Goal: Information Seeking & Learning: Find specific fact

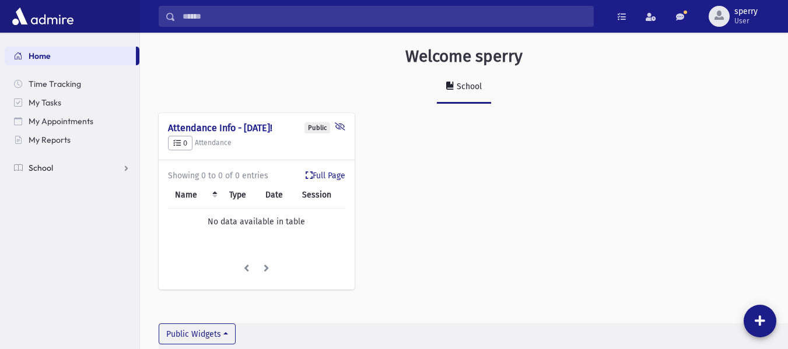
click at [55, 171] on link "School" at bounding box center [72, 168] width 135 height 19
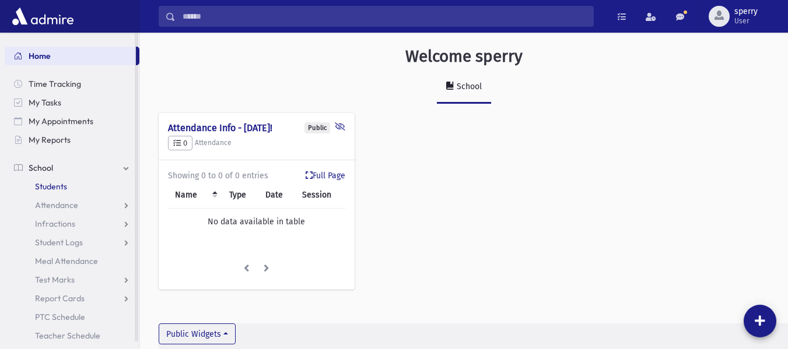
click at [65, 193] on link "Students" at bounding box center [72, 186] width 135 height 19
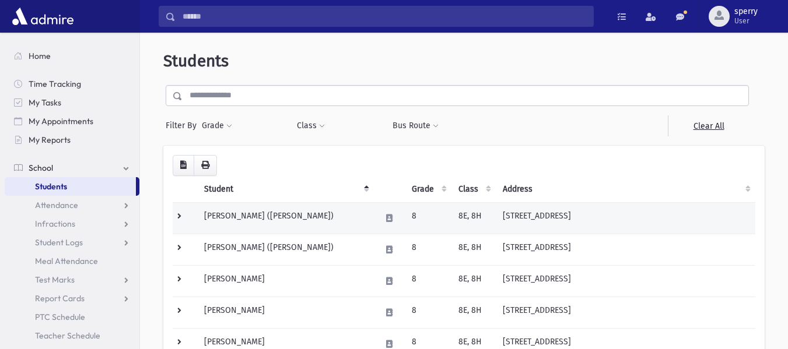
click at [208, 214] on td "[PERSON_NAME] ([PERSON_NAME])" at bounding box center [285, 217] width 177 height 31
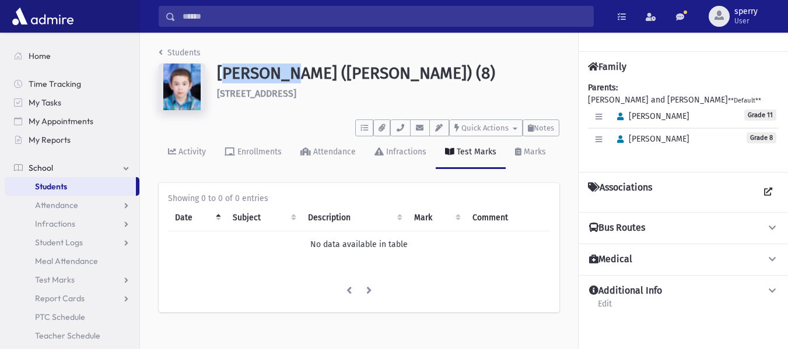
drag, startPoint x: 220, startPoint y: 73, endPoint x: 283, endPoint y: 75, distance: 63.0
click at [283, 75] on h1 "Friedman, Elisha Yehuda (Yehuda) (8)" at bounding box center [388, 74] width 342 height 20
copy h1 "Friedman"
click at [55, 190] on span "Students" at bounding box center [51, 186] width 32 height 10
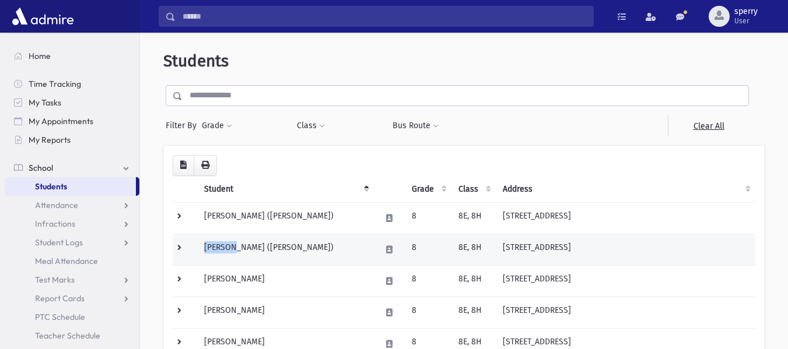
drag, startPoint x: 206, startPoint y: 248, endPoint x: 240, endPoint y: 247, distance: 33.2
click at [240, 247] on td "Frommer, Mordechai Menachem (Mordechai)" at bounding box center [285, 249] width 177 height 31
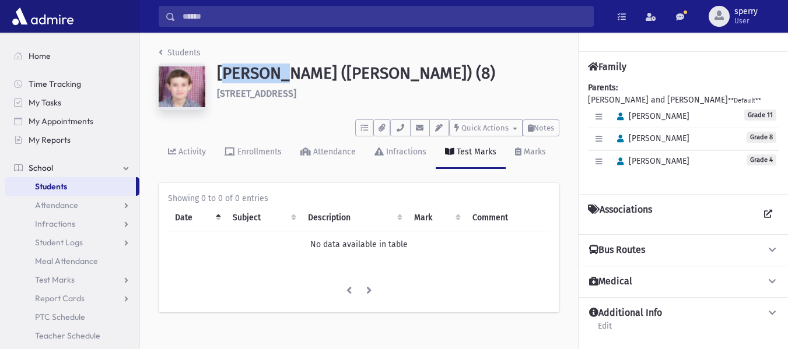
drag, startPoint x: 214, startPoint y: 71, endPoint x: 282, endPoint y: 73, distance: 67.7
click at [282, 73] on div "Frommer, Mordechai Menachem (Mordechai) (8) 10 Milford Ct Spring Valley" at bounding box center [388, 89] width 354 height 51
copy h1 "Frommer"
click at [75, 181] on link "Students" at bounding box center [70, 186] width 131 height 19
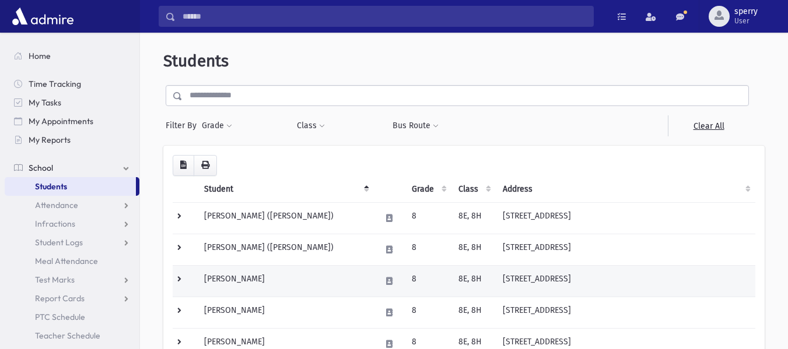
click at [240, 279] on td "[PERSON_NAME]" at bounding box center [285, 280] width 177 height 31
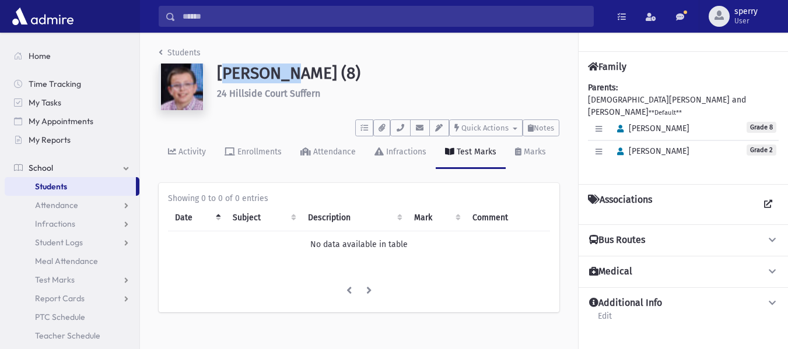
drag, startPoint x: 216, startPoint y: 76, endPoint x: 287, endPoint y: 72, distance: 70.7
click at [287, 72] on div "[PERSON_NAME] (8) [STREET_ADDRESS]" at bounding box center [388, 89] width 354 height 51
copy h1 "Gotesman"
click at [69, 184] on link "Students" at bounding box center [70, 186] width 131 height 19
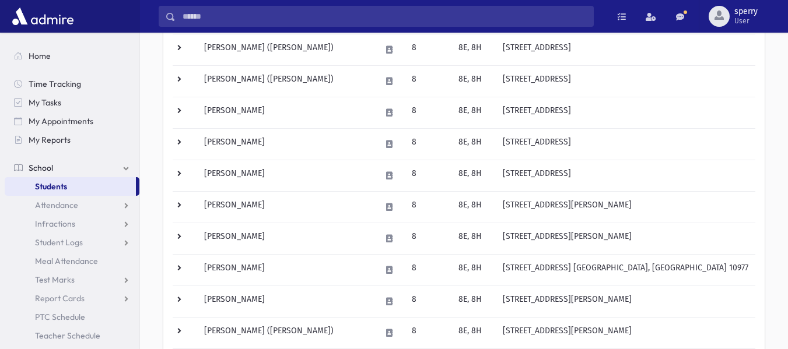
scroll to position [175, 0]
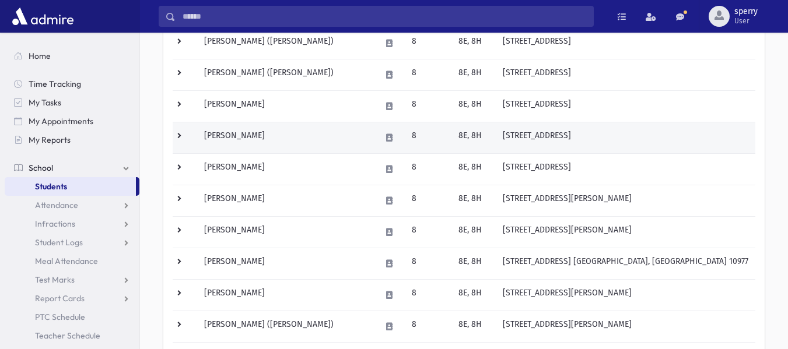
click at [237, 139] on td "[PERSON_NAME]" at bounding box center [285, 137] width 177 height 31
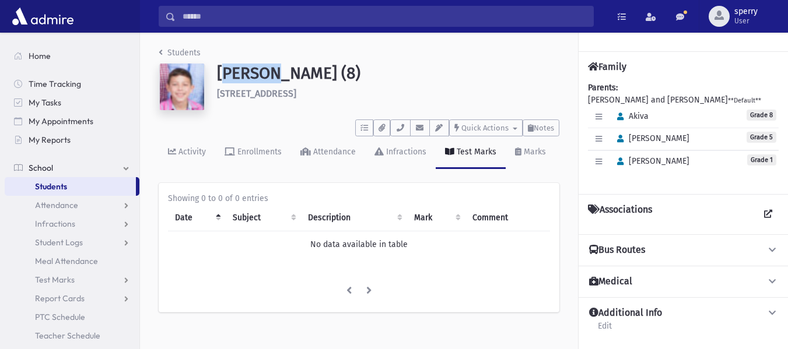
drag, startPoint x: 219, startPoint y: 69, endPoint x: 268, endPoint y: 71, distance: 49.6
click at [268, 71] on h1 "Kahana, Akiva (8)" at bounding box center [388, 74] width 342 height 20
copy h1 "Kahana"
click at [53, 187] on span "Students" at bounding box center [51, 186] width 32 height 10
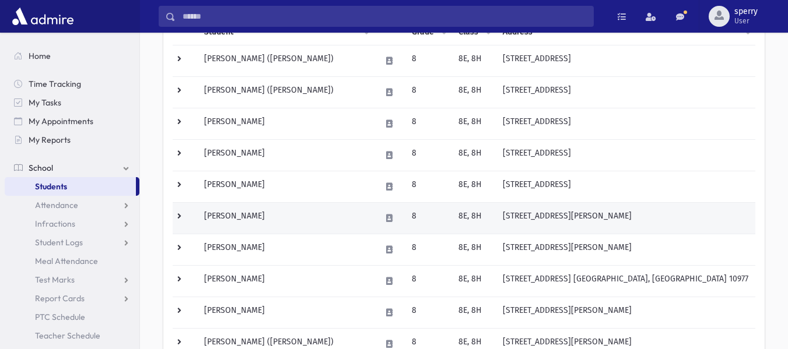
scroll to position [175, 0]
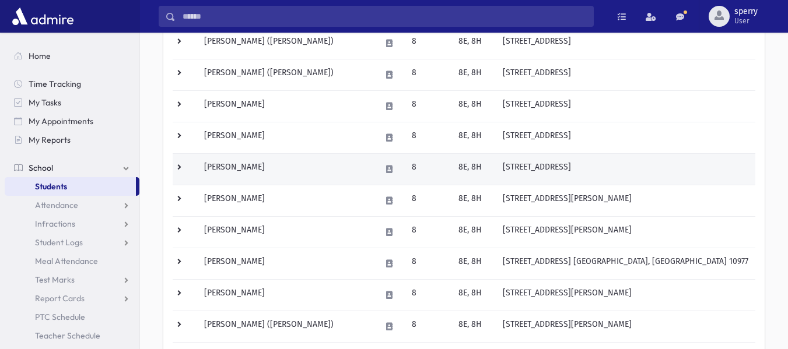
click at [230, 171] on td "Kohl, Avraham Nosson" at bounding box center [285, 168] width 177 height 31
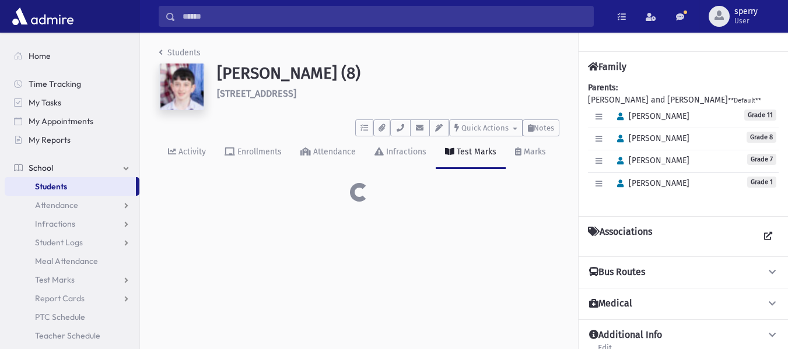
click at [242, 167] on link "Enrollments" at bounding box center [253, 152] width 76 height 33
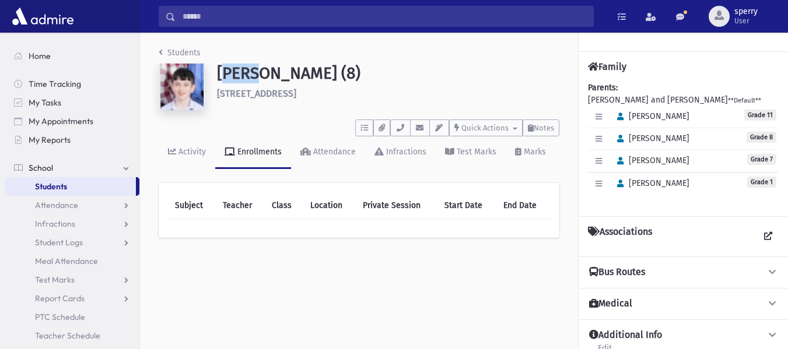
drag, startPoint x: 218, startPoint y: 72, endPoint x: 250, endPoint y: 73, distance: 31.5
click at [250, 73] on h1 "Kohl, Avraham Nosson (8)" at bounding box center [388, 74] width 342 height 20
copy h1 "Kohl"
click at [72, 184] on link "Students" at bounding box center [70, 186] width 131 height 19
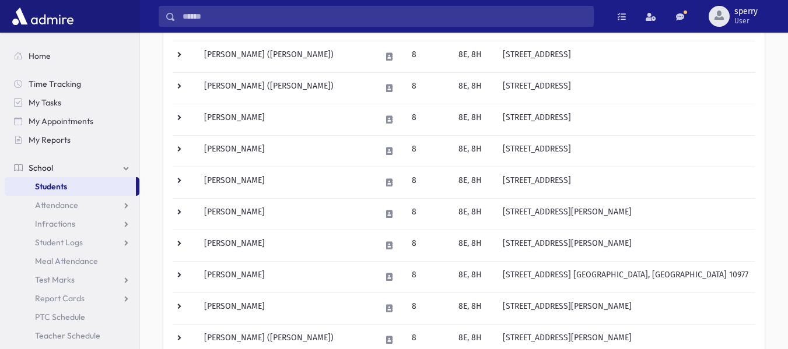
scroll to position [175, 0]
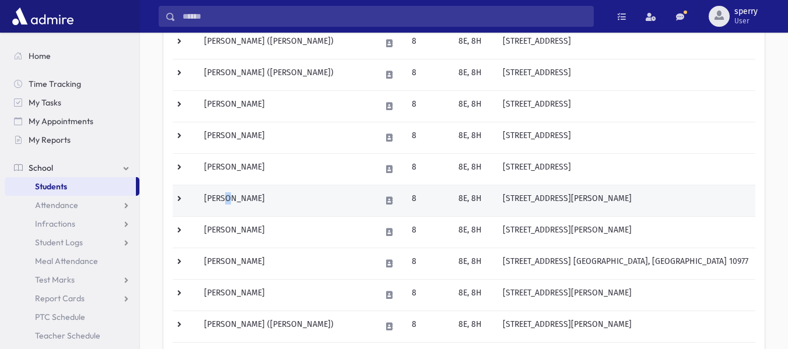
click at [230, 202] on td "[PERSON_NAME]" at bounding box center [285, 200] width 177 height 31
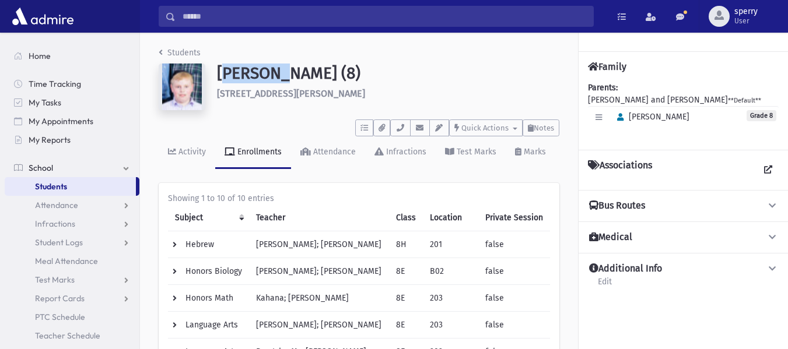
drag, startPoint x: 220, startPoint y: 71, endPoint x: 270, endPoint y: 78, distance: 50.6
click at [270, 78] on h1 "Moeller, Yakov (8)" at bounding box center [388, 74] width 342 height 20
copy h1 "Moeller"
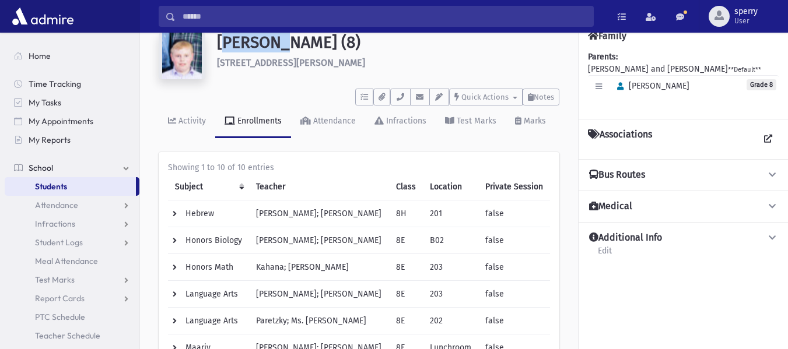
scroll to position [58, 0]
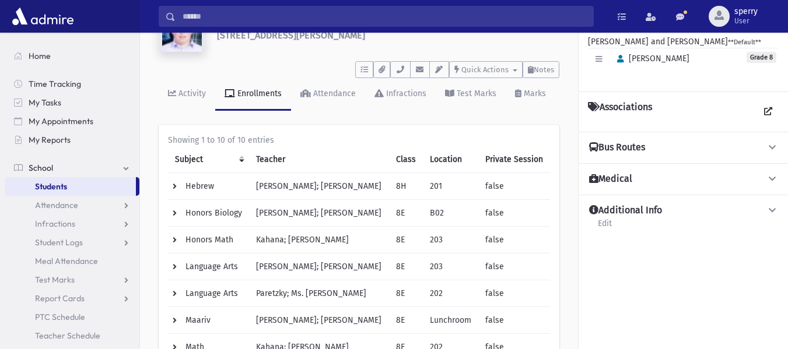
click at [66, 187] on span "Students" at bounding box center [51, 186] width 32 height 10
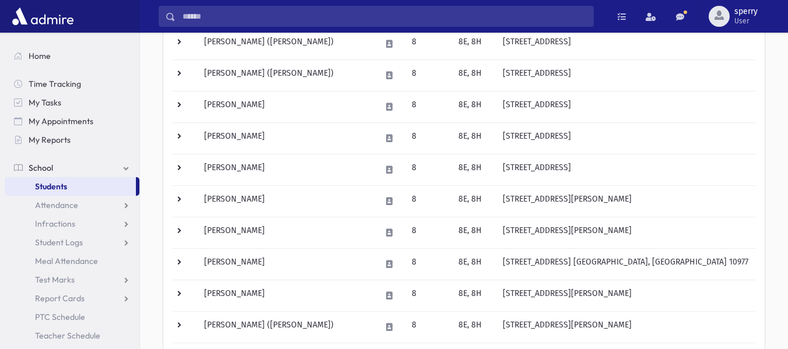
scroll to position [175, 0]
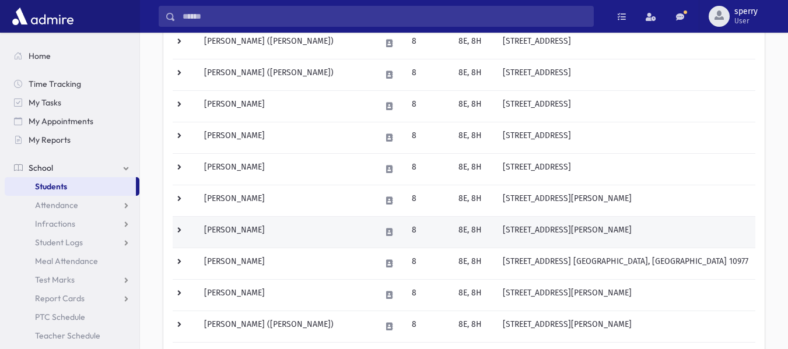
click at [238, 230] on td "Neuhauser, Benny" at bounding box center [285, 231] width 177 height 31
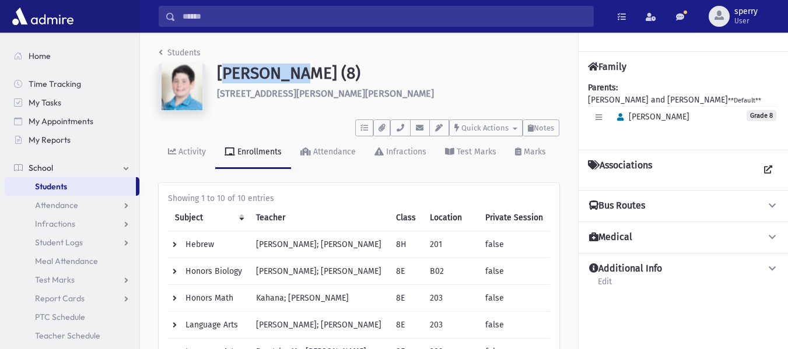
drag, startPoint x: 220, startPoint y: 73, endPoint x: 294, endPoint y: 78, distance: 73.6
click at [294, 78] on h1 "Neuhauser, Benny (8)" at bounding box center [388, 74] width 342 height 20
copy h1 "Neuhauser"
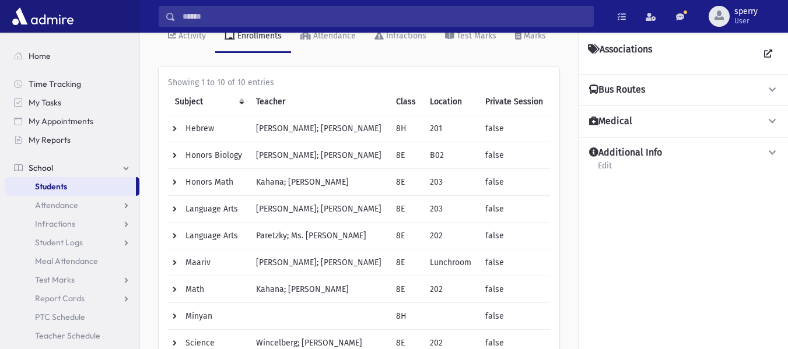
scroll to position [117, 0]
click at [75, 190] on link "Students" at bounding box center [70, 186] width 131 height 19
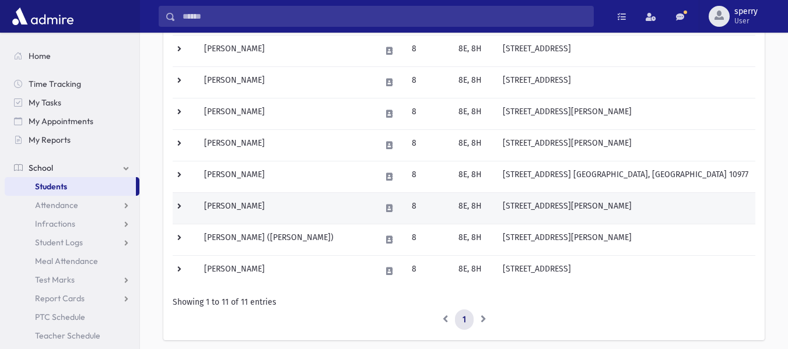
scroll to position [233, 0]
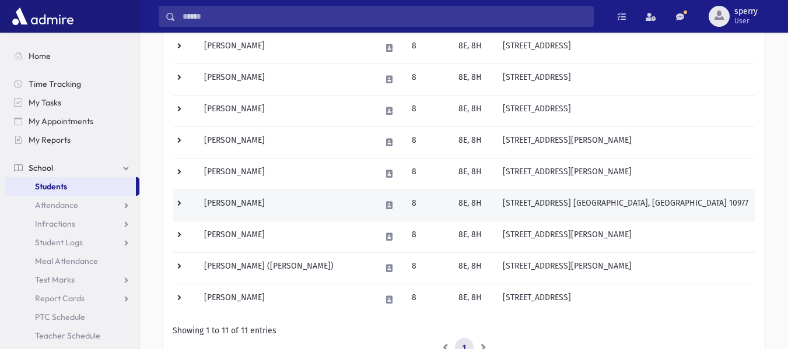
click at [237, 202] on td "[PERSON_NAME]" at bounding box center [285, 205] width 177 height 31
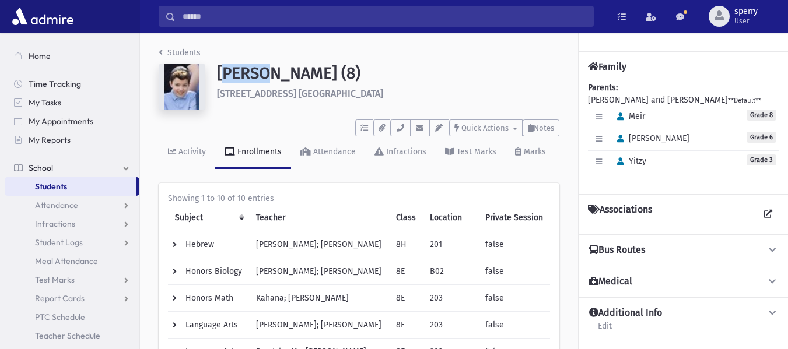
drag, startPoint x: 218, startPoint y: 74, endPoint x: 255, endPoint y: 71, distance: 37.5
click at [255, 71] on h1 "[PERSON_NAME] (8)" at bounding box center [388, 74] width 342 height 20
copy h1 "Rubin"
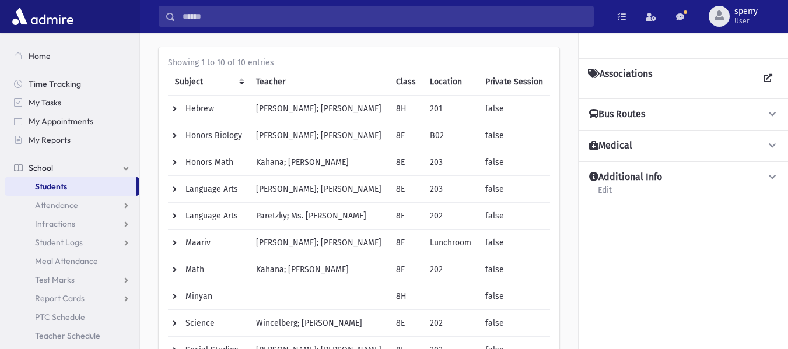
scroll to position [117, 0]
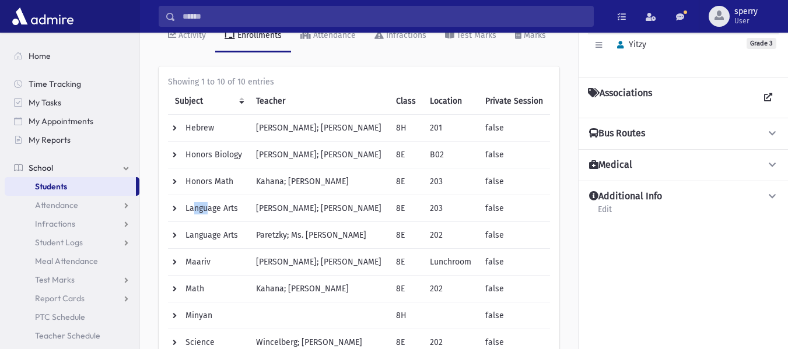
drag, startPoint x: 195, startPoint y: 221, endPoint x: 208, endPoint y: 210, distance: 16.5
click at [201, 217] on td "Language Arts" at bounding box center [208, 208] width 81 height 27
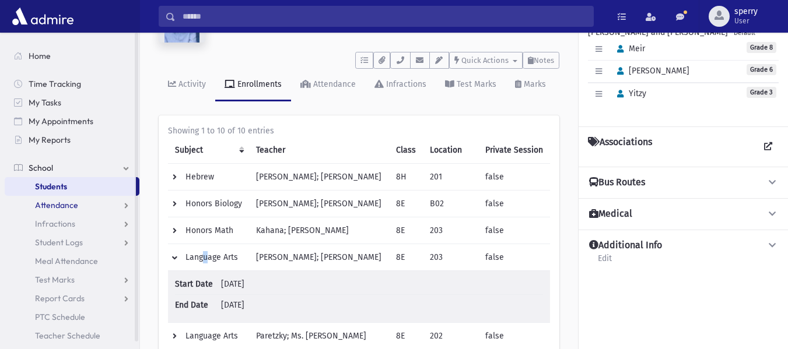
scroll to position [58, 0]
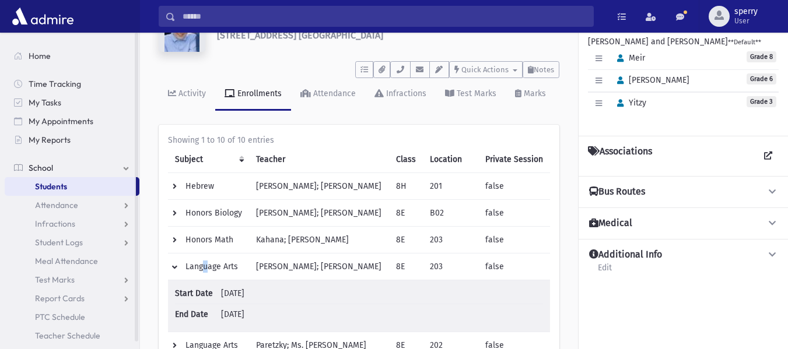
click at [64, 191] on span "Students" at bounding box center [51, 186] width 32 height 10
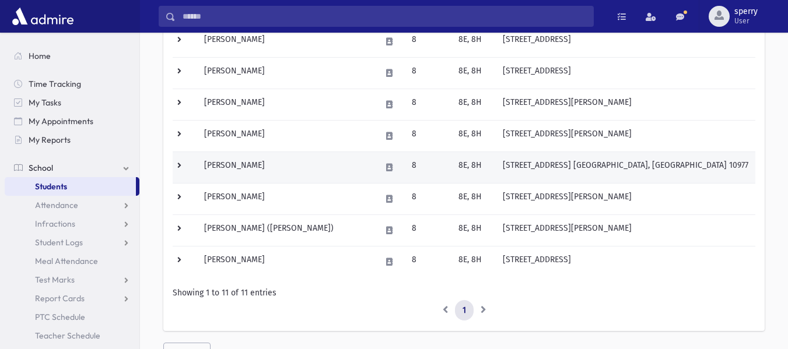
scroll to position [292, 0]
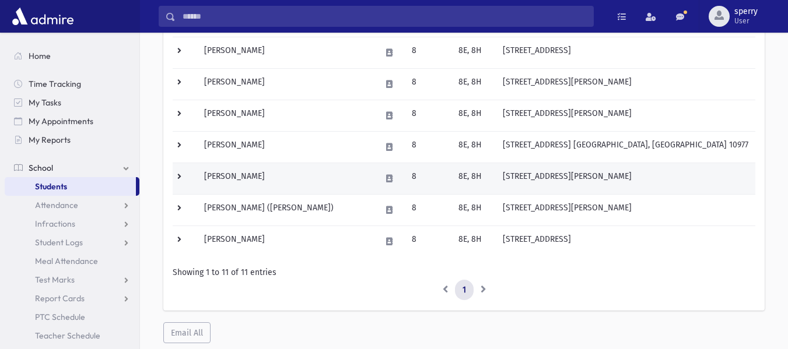
click at [240, 178] on td "[PERSON_NAME]" at bounding box center [285, 178] width 177 height 31
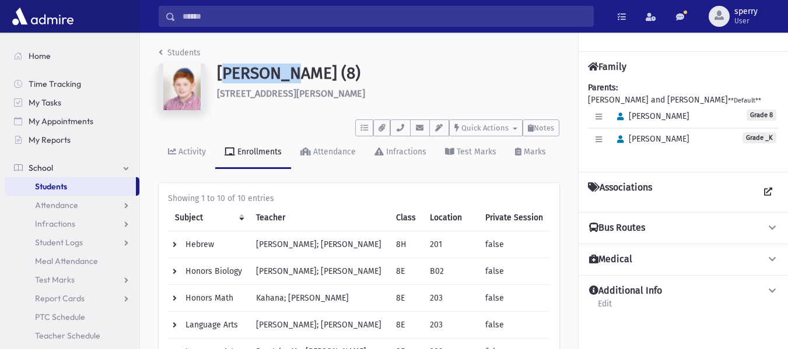
drag, startPoint x: 218, startPoint y: 71, endPoint x: 281, endPoint y: 72, distance: 63.6
click at [281, 72] on h1 "Schwartz, Yehuda Meir (8)" at bounding box center [388, 74] width 342 height 20
copy h1 "Schwartz"
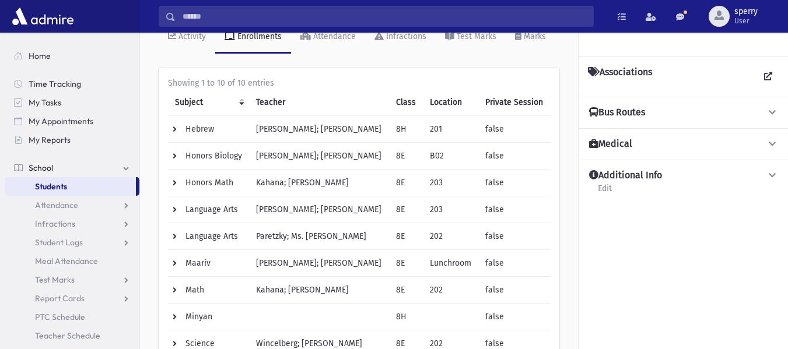
scroll to position [117, 0]
click at [79, 183] on link "Students" at bounding box center [70, 186] width 131 height 19
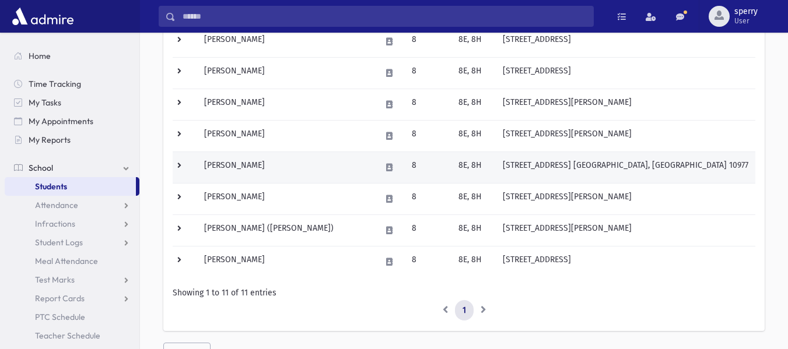
scroll to position [292, 0]
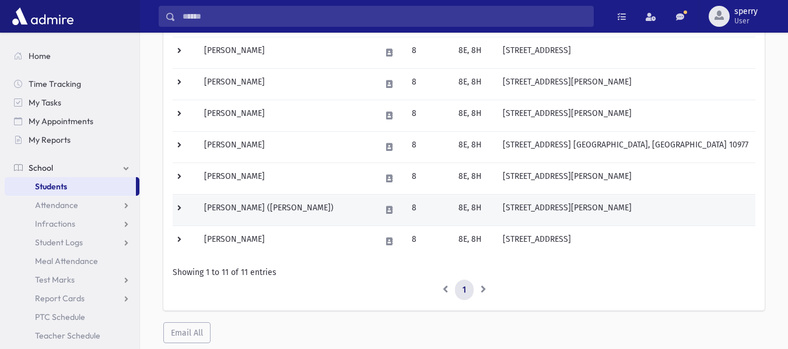
click at [213, 207] on td "Smolen, Yehuda Yitzchok (Yehuda)" at bounding box center [285, 209] width 177 height 31
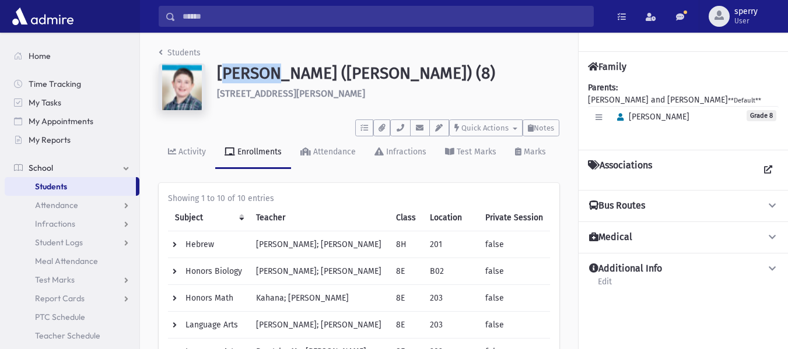
drag, startPoint x: 216, startPoint y: 73, endPoint x: 268, endPoint y: 79, distance: 52.3
click at [268, 79] on div "Smolen, Yehuda Yitzchok (Yehuda) (8) 39 S. Parker Drive Monsey" at bounding box center [388, 89] width 354 height 51
copy h1 "Smolen"
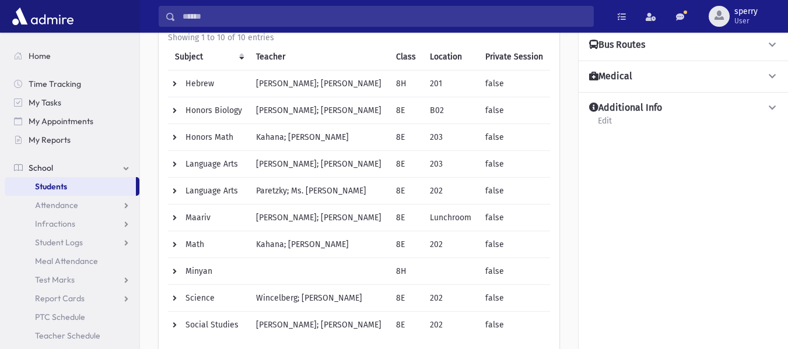
scroll to position [23, 0]
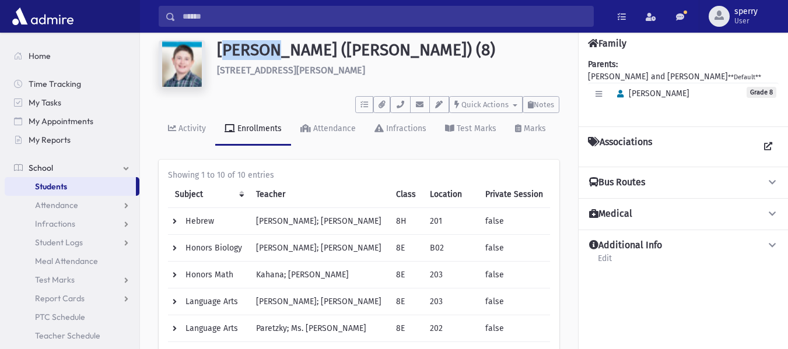
click at [117, 188] on link "Students" at bounding box center [70, 186] width 131 height 19
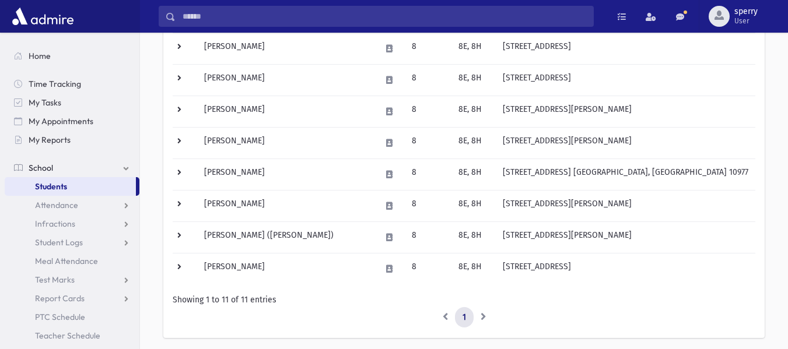
scroll to position [326, 0]
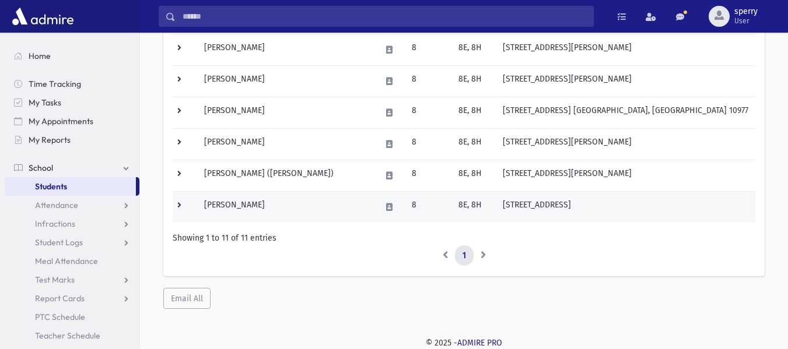
click at [232, 204] on td "[PERSON_NAME]" at bounding box center [285, 206] width 177 height 31
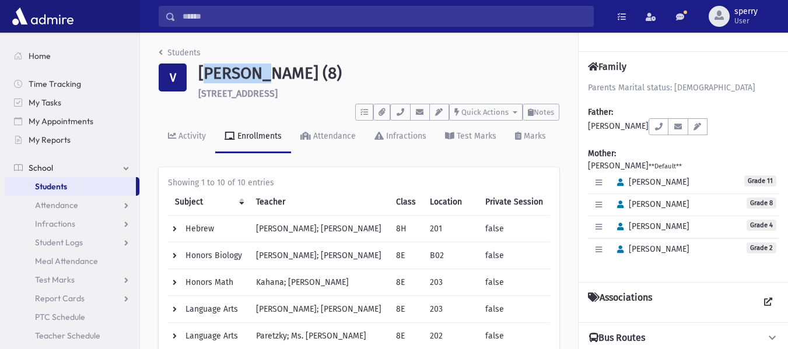
drag, startPoint x: 199, startPoint y: 74, endPoint x: 255, endPoint y: 72, distance: 56.0
click at [255, 72] on h1 "Venokur, Aryeh (8)" at bounding box center [378, 74] width 361 height 20
copy h1 "Venokur"
